Goal: Find contact information: Find contact information

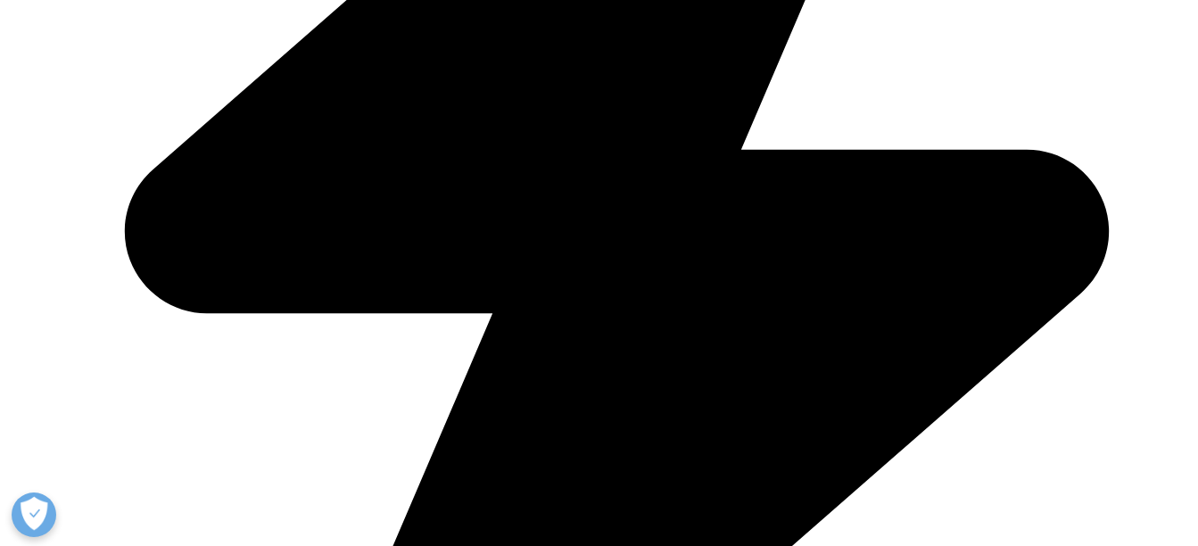
scroll to position [803, 0]
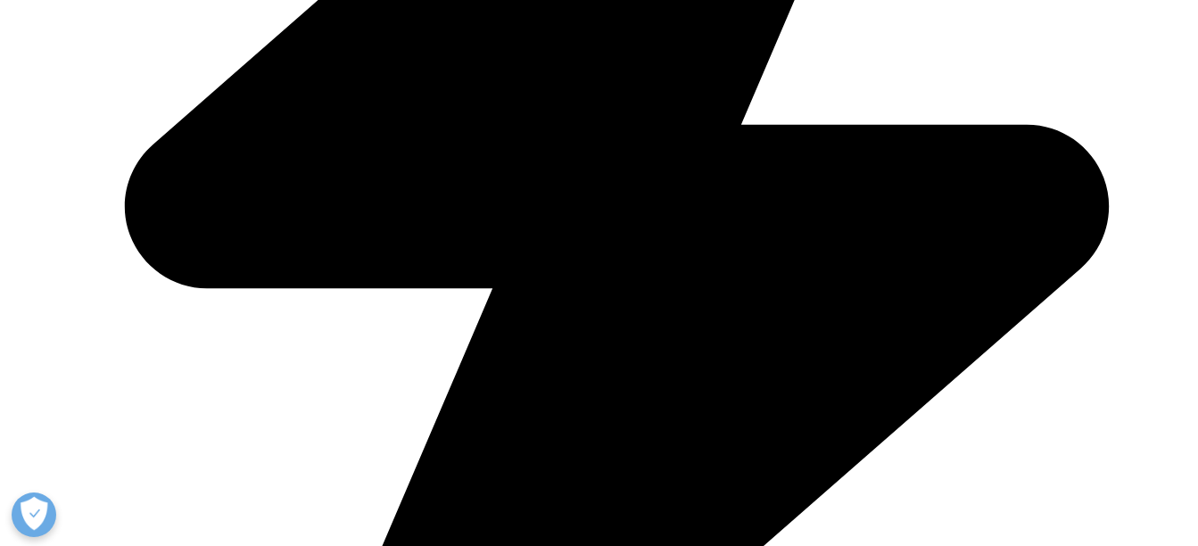
scroll to position [1010, 0]
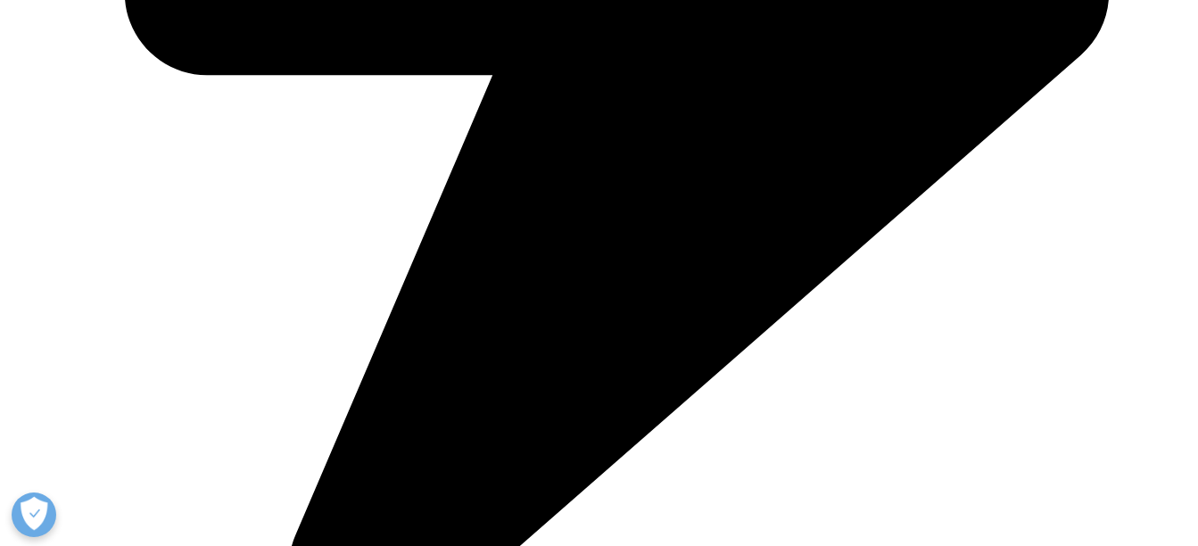
drag, startPoint x: 502, startPoint y: 177, endPoint x: 127, endPoint y: 163, distance: 375.8
copy li "Chácara Santo Antônio, São Paulo, SP 04719-002"
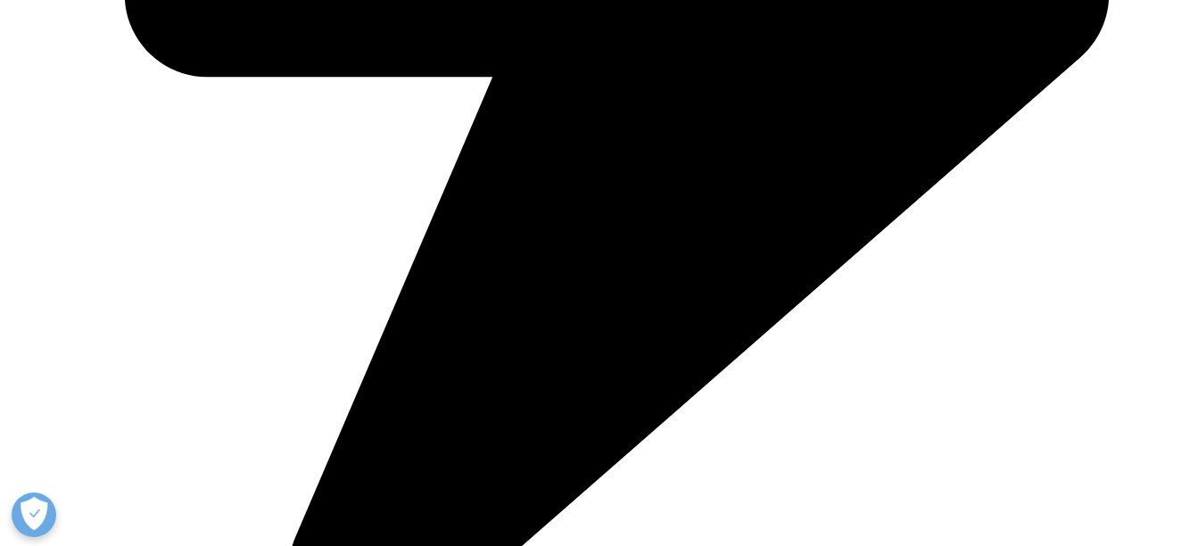
drag, startPoint x: 124, startPoint y: 125, endPoint x: 290, endPoint y: 108, distance: 166.8
drag, startPoint x: 278, startPoint y: 122, endPoint x: 118, endPoint y: 130, distance: 160.8
copy li "Rua Verbo Divino, 2001"
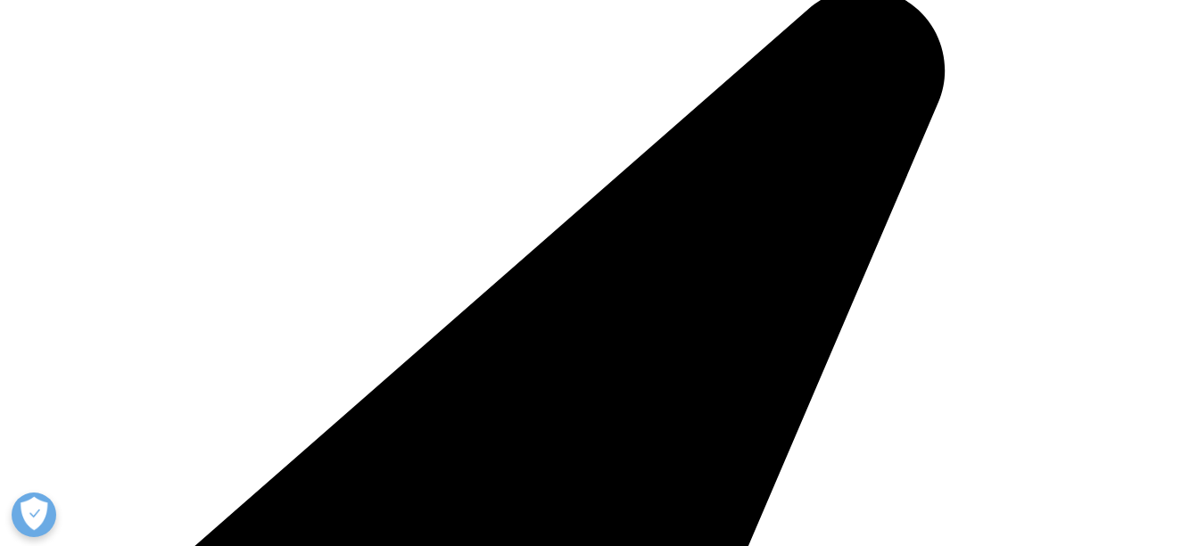
scroll to position [0, 0]
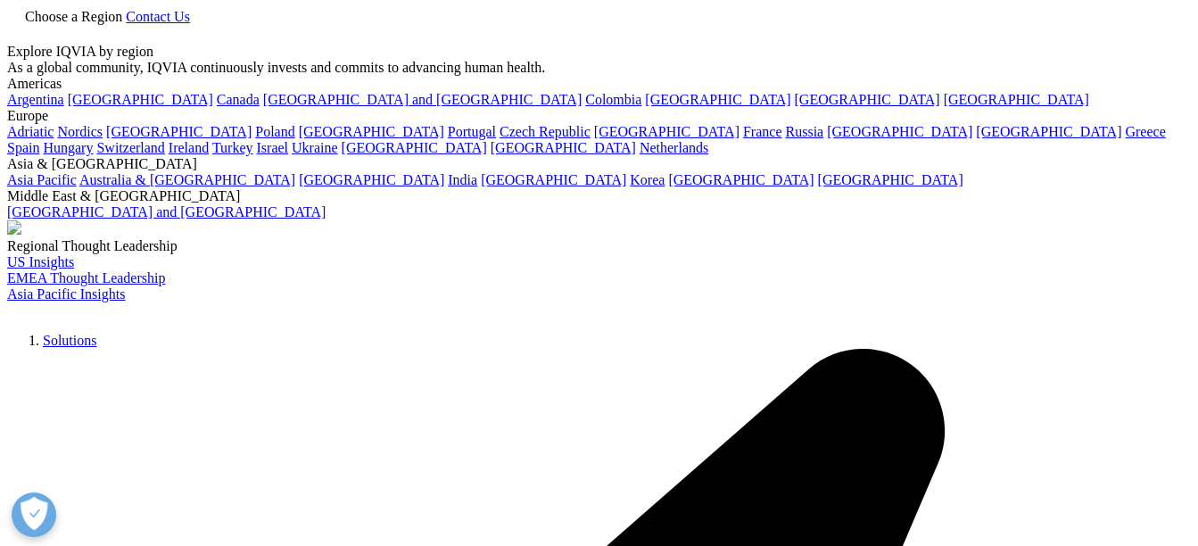
checkbox input "true"
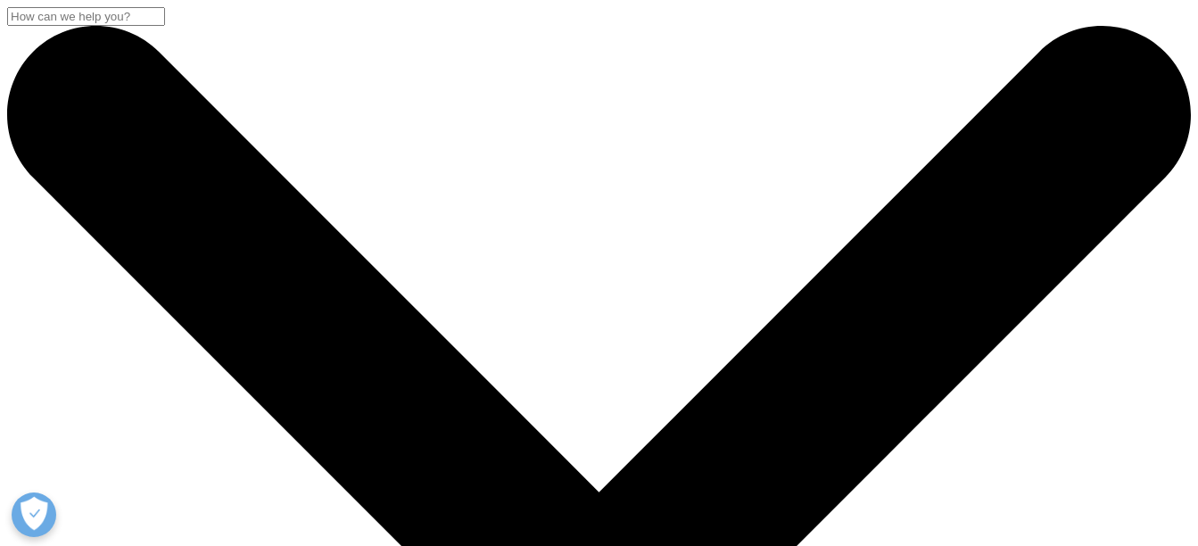
scroll to position [986, 1053]
